Goal: Navigation & Orientation: Find specific page/section

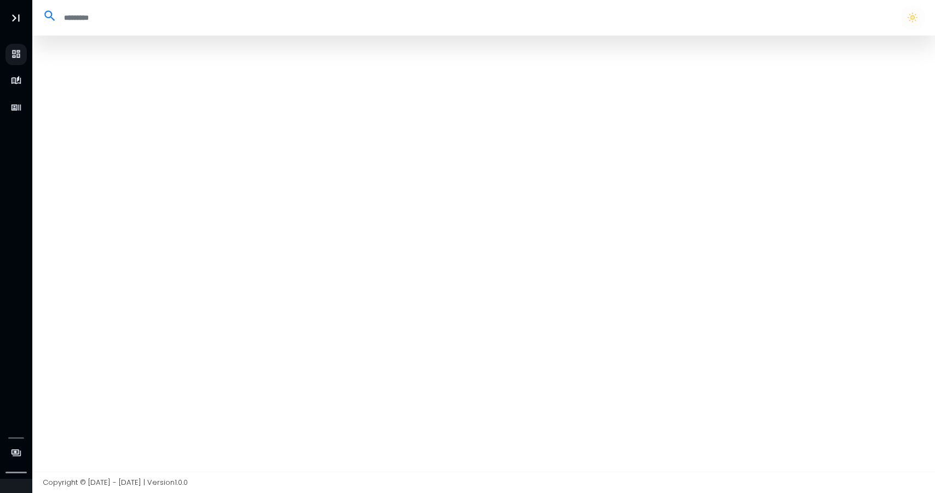
select select "**"
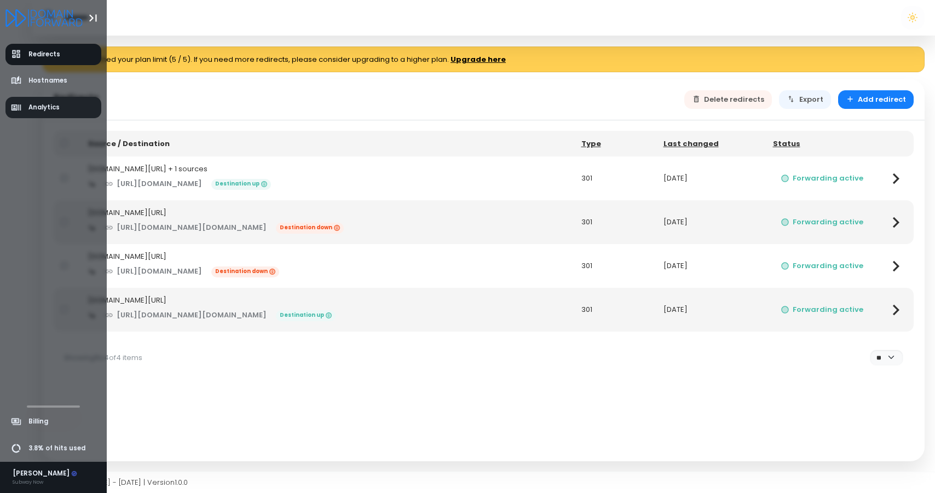
click at [30, 105] on span "Analytics" at bounding box center [43, 107] width 31 height 9
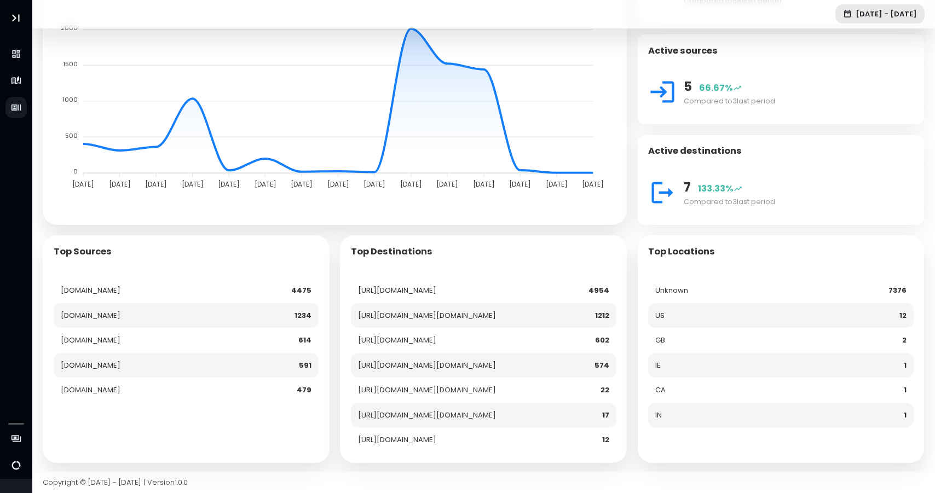
scroll to position [140, 0]
click at [531, 290] on td "[URL][DOMAIN_NAME]" at bounding box center [459, 291] width 216 height 25
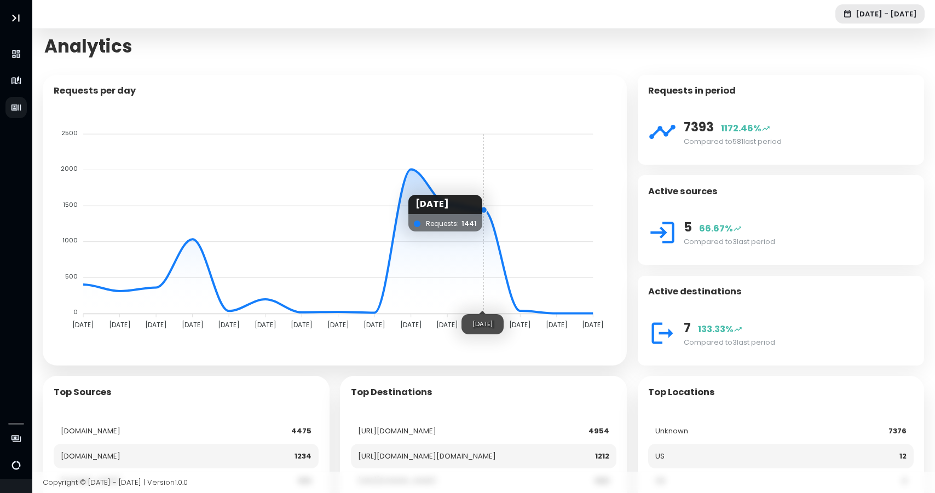
scroll to position [0, 0]
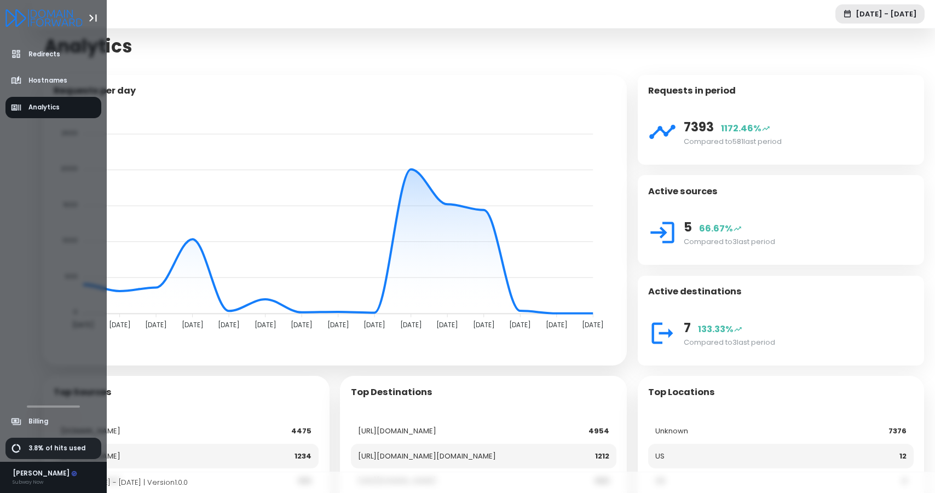
click at [57, 447] on span "3.8% of hits used" at bounding box center [56, 448] width 57 height 9
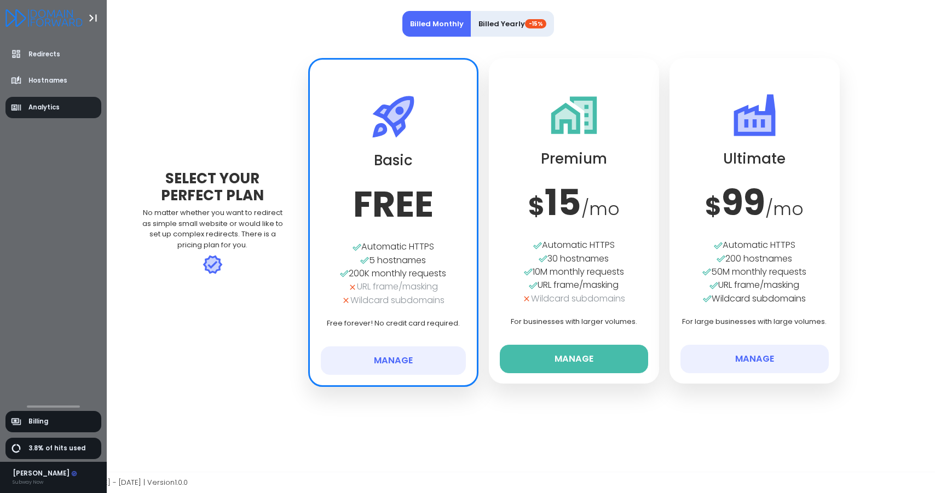
click at [70, 102] on link "Analytics" at bounding box center [53, 107] width 96 height 21
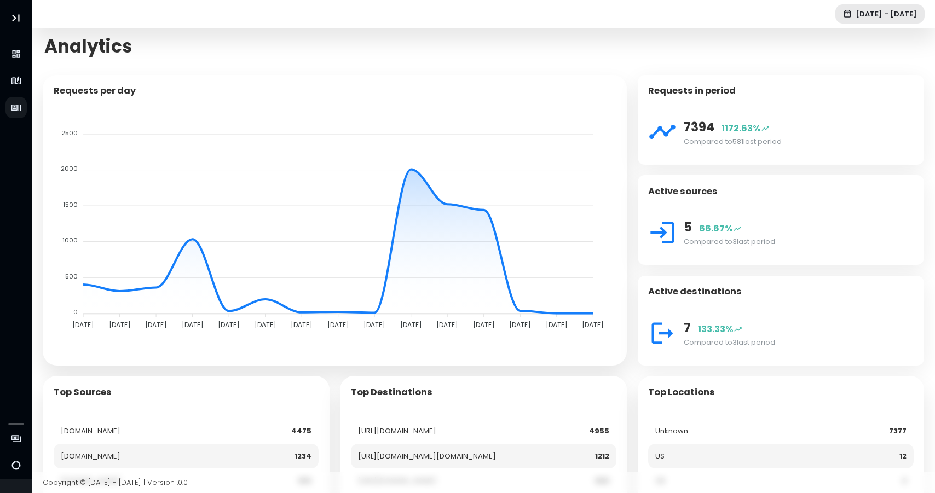
click at [450, 97] on div "Requests per day" at bounding box center [335, 91] width 584 height 32
